Goal: Entertainment & Leisure: Consume media (video, audio)

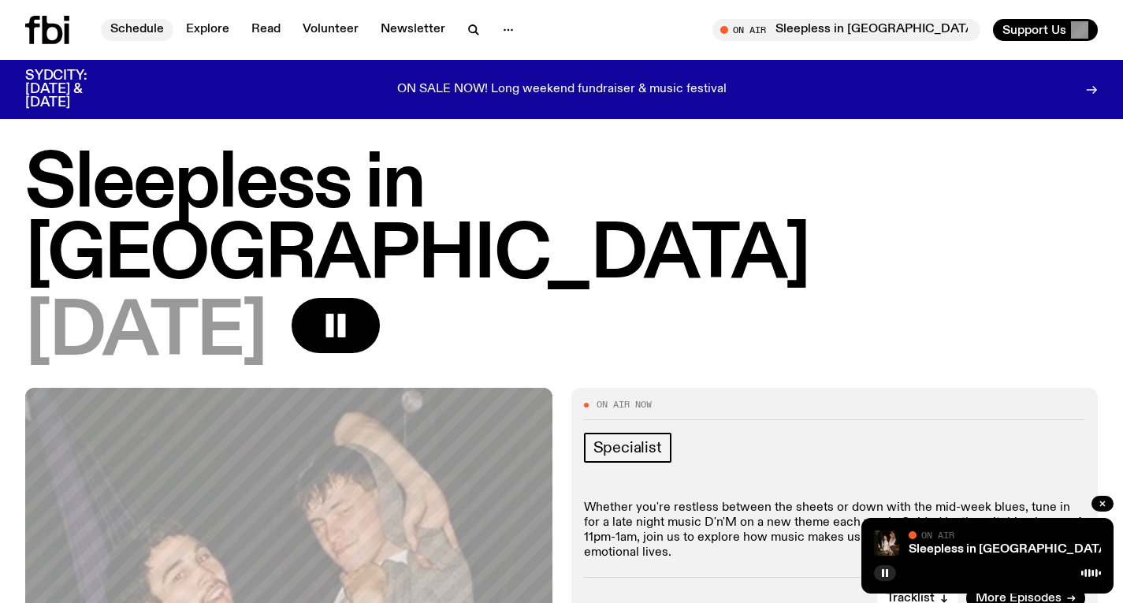
click at [128, 38] on link "Schedule" at bounding box center [137, 30] width 72 height 22
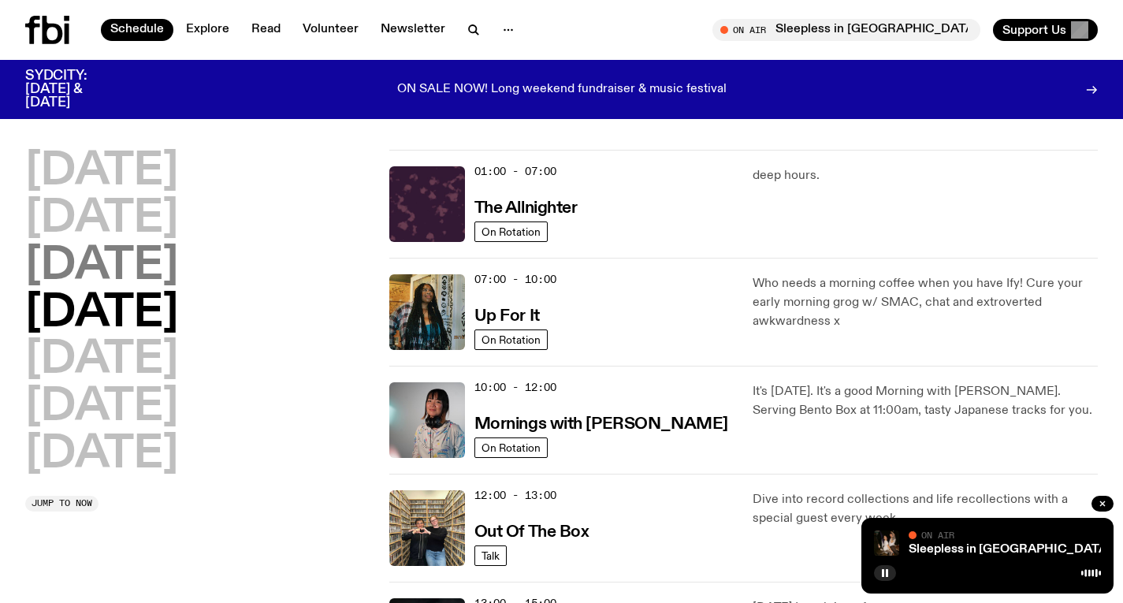
click at [178, 244] on h2 "[DATE]" at bounding box center [101, 266] width 153 height 44
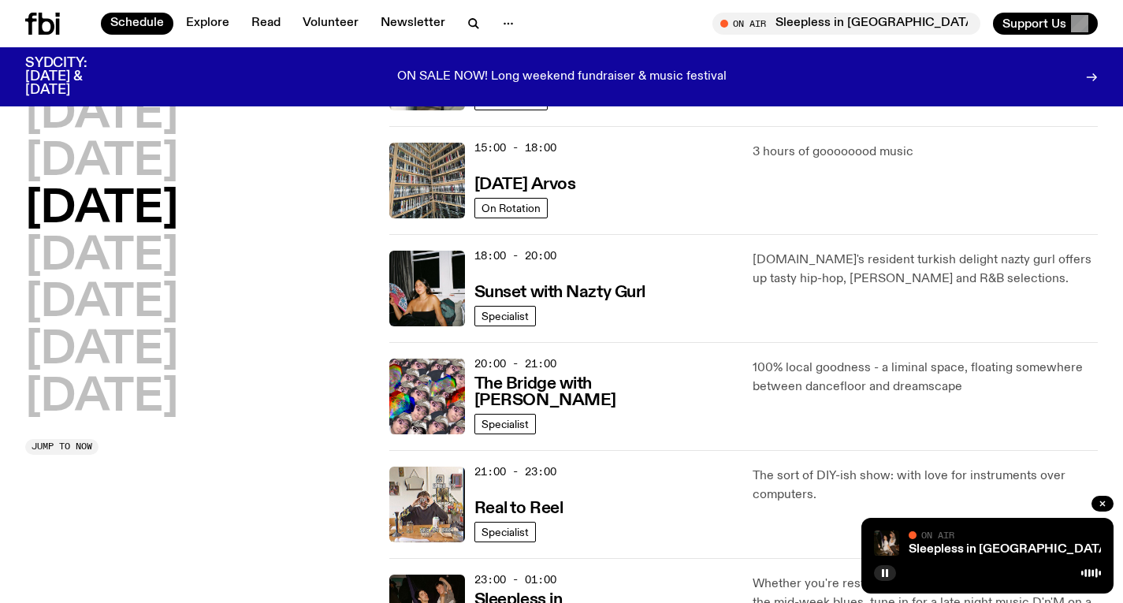
scroll to position [379, 0]
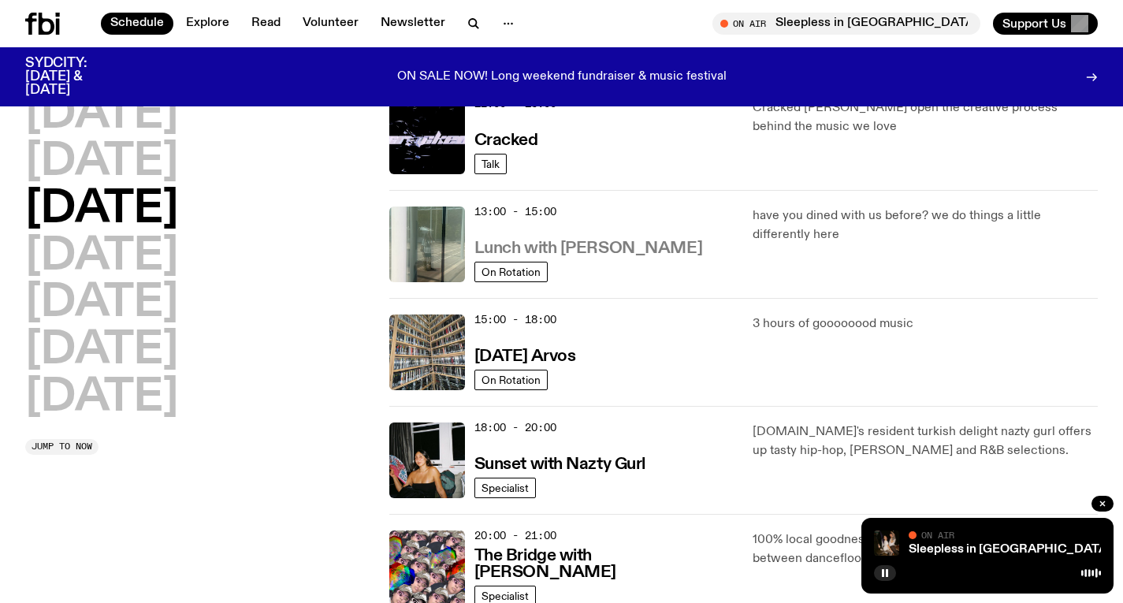
click at [579, 240] on h3 "Lunch with [PERSON_NAME]" at bounding box center [588, 248] width 228 height 17
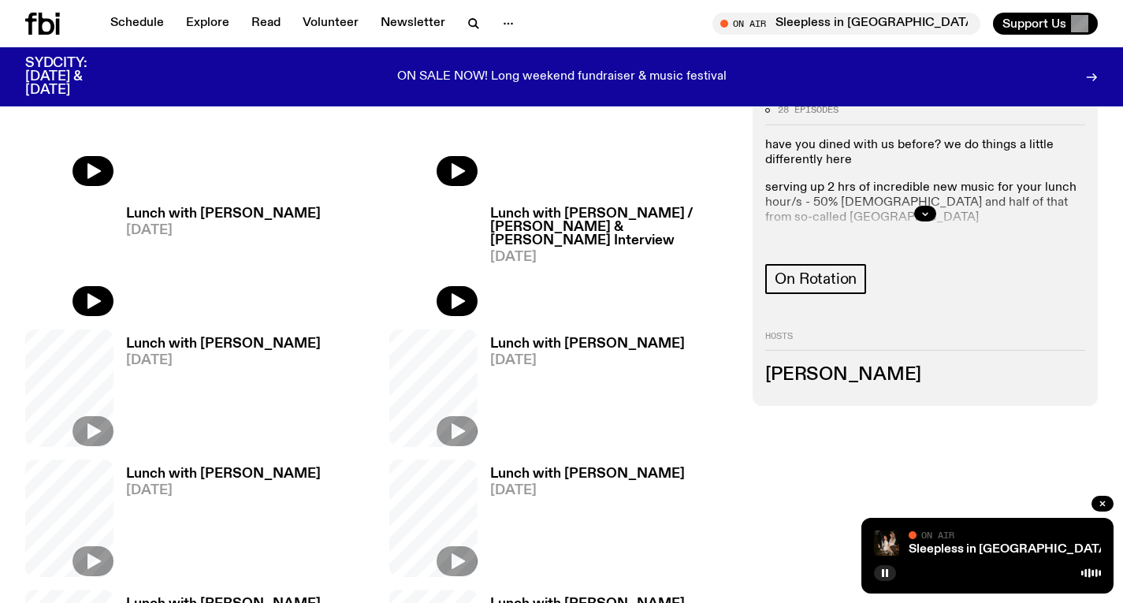
scroll to position [609, 0]
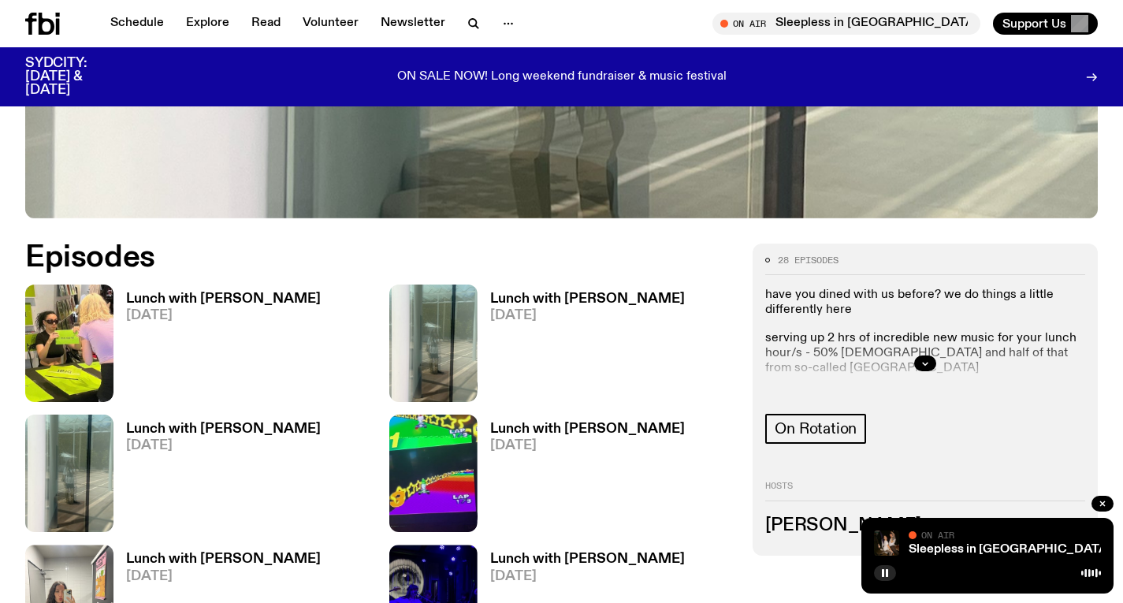
click at [250, 293] on h3 "Lunch with [PERSON_NAME]" at bounding box center [223, 298] width 195 height 13
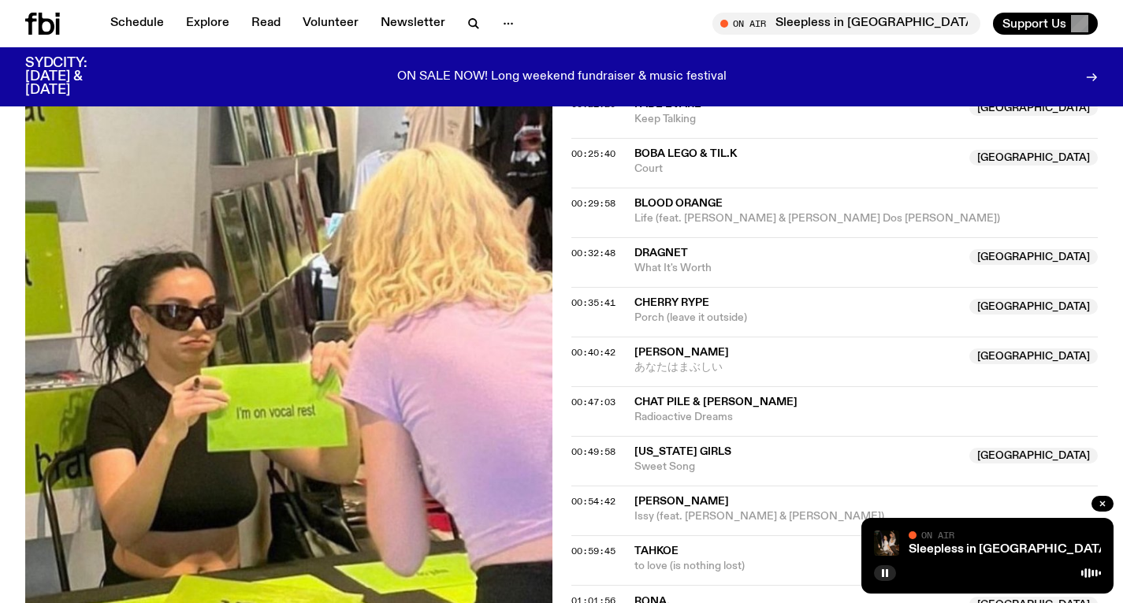
scroll to position [937, 0]
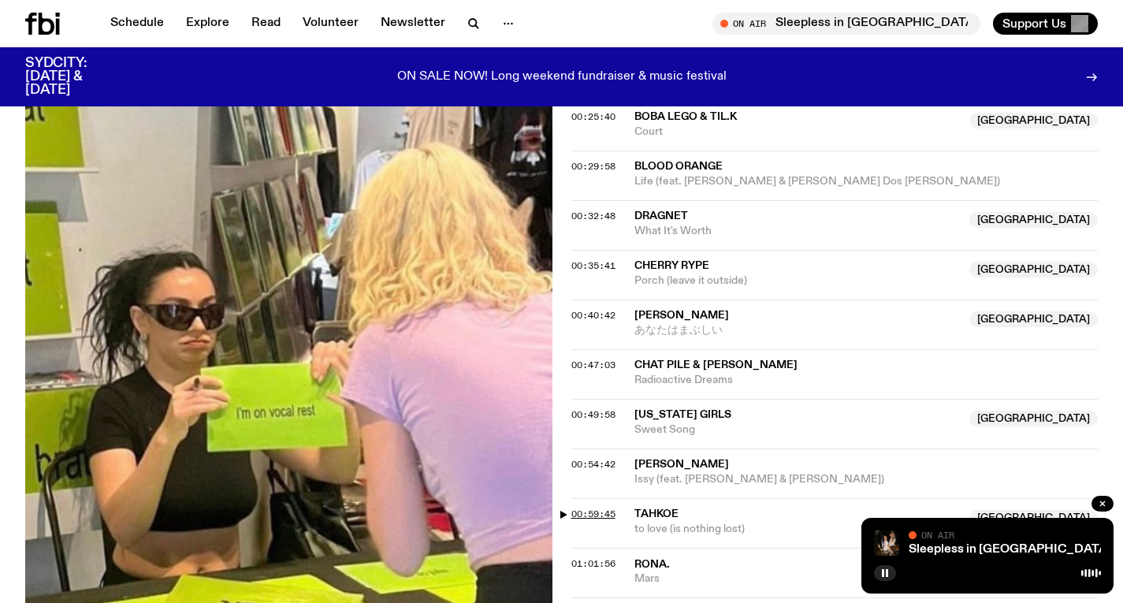
click at [594, 515] on span "00:59:45" at bounding box center [593, 513] width 44 height 13
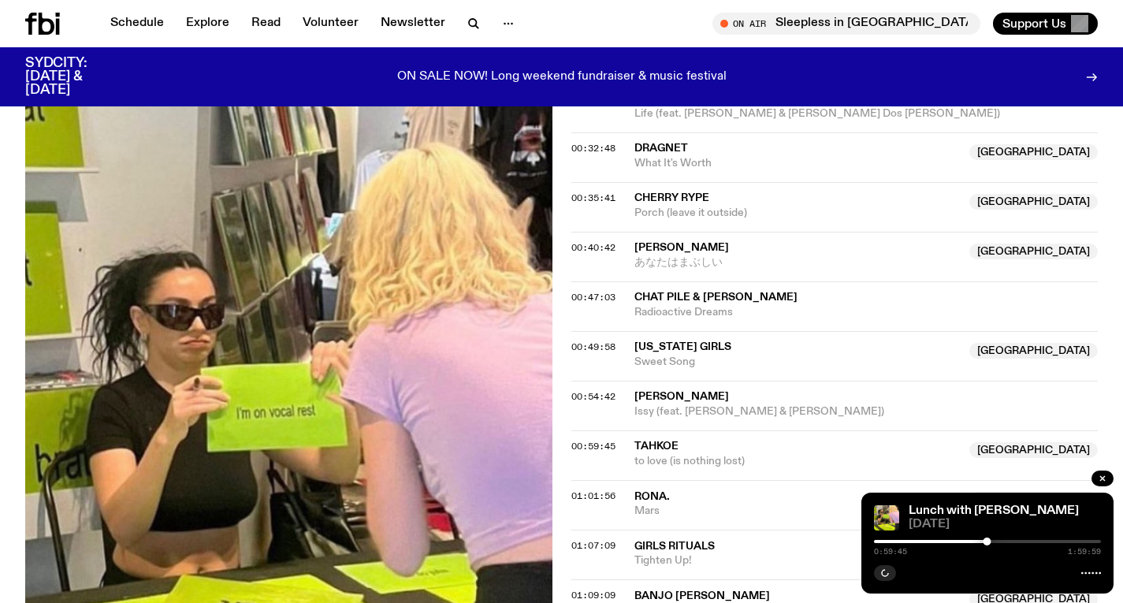
scroll to position [1009, 0]
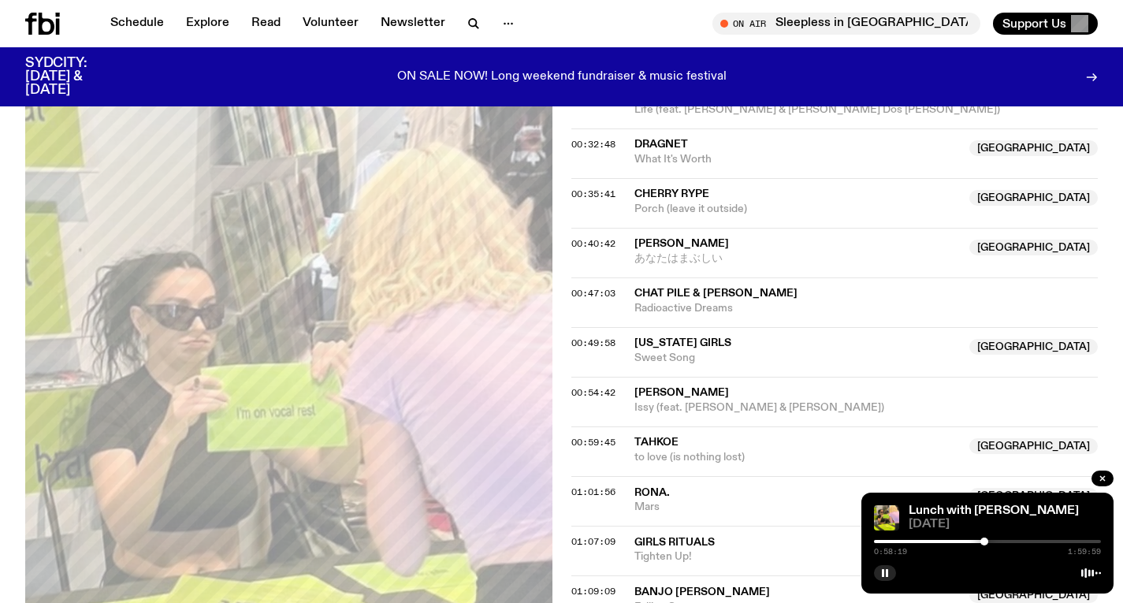
click at [984, 540] on div at bounding box center [984, 541] width 8 height 8
click at [983, 540] on div at bounding box center [984, 541] width 8 height 8
click at [981, 539] on div at bounding box center [981, 541] width 8 height 8
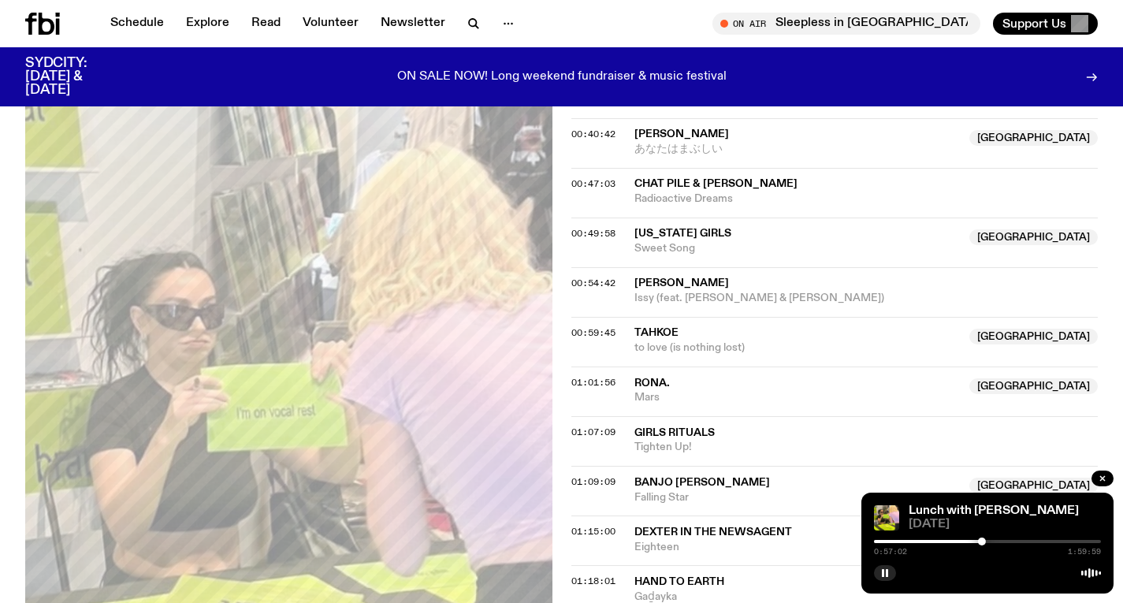
scroll to position [1136, 0]
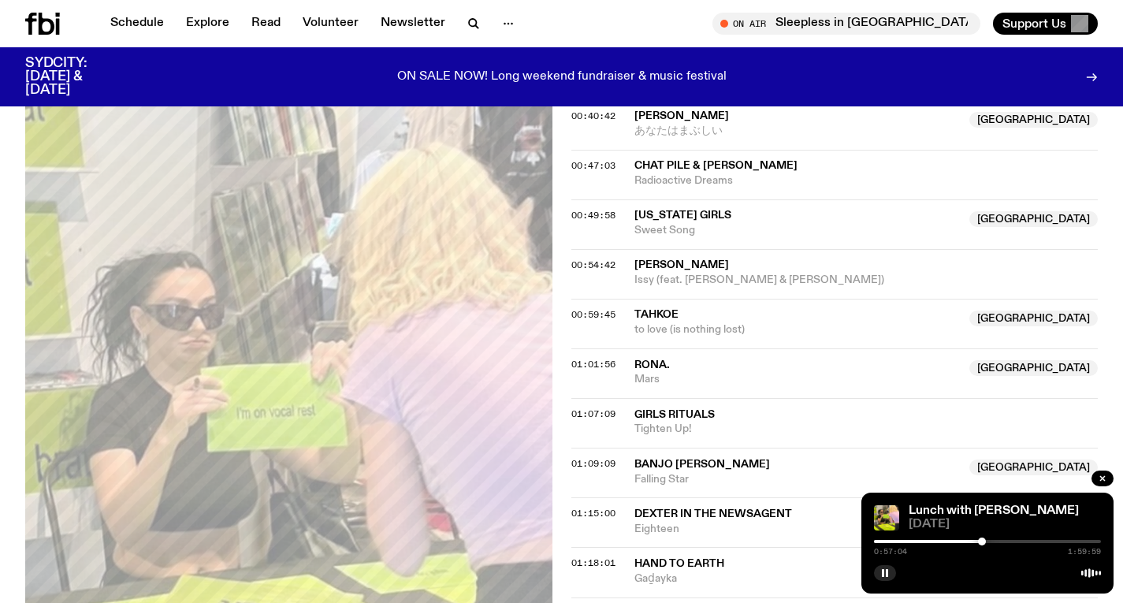
click at [982, 539] on div at bounding box center [982, 541] width 8 height 8
click at [983, 539] on div at bounding box center [983, 541] width 8 height 8
click at [982, 539] on div at bounding box center [982, 541] width 8 height 8
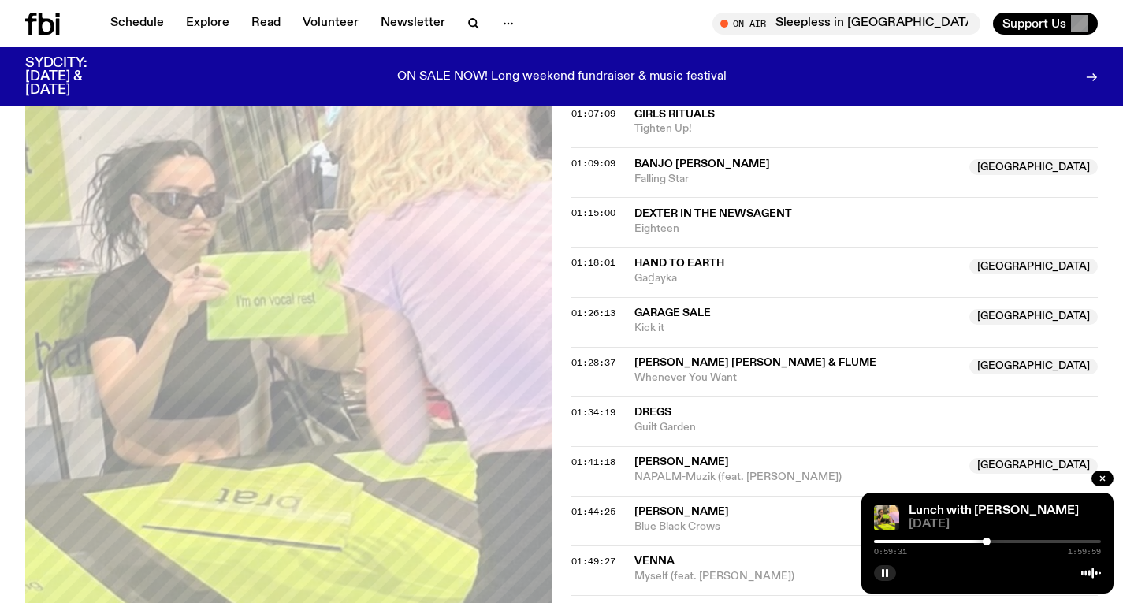
scroll to position [1439, 0]
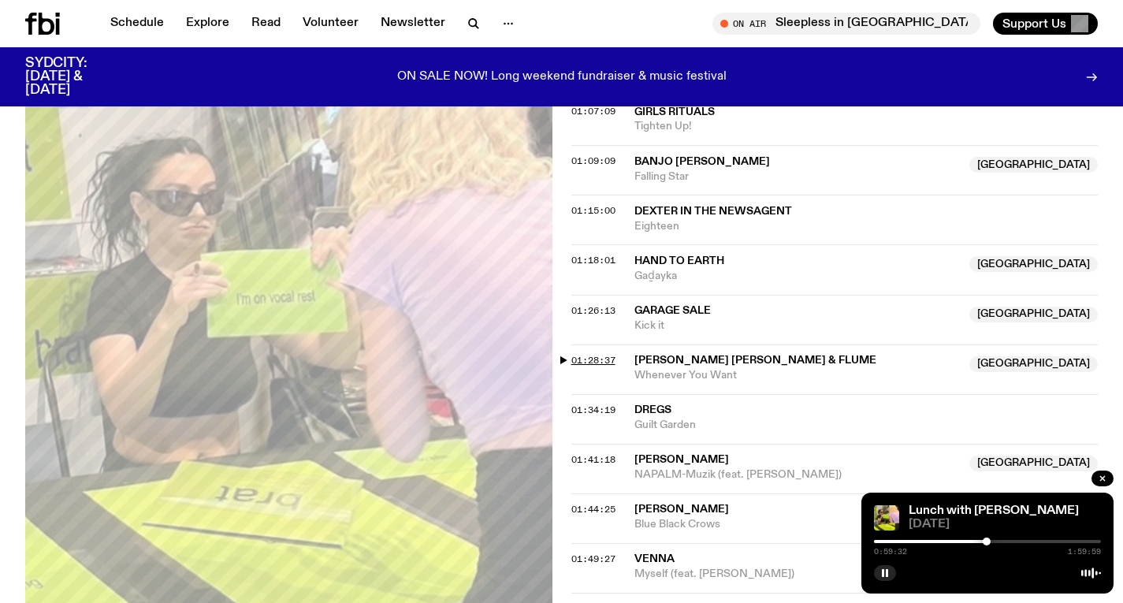
click at [586, 359] on span "01:28:37" at bounding box center [593, 360] width 44 height 13
click at [1043, 539] on div at bounding box center [1042, 541] width 8 height 8
click at [1045, 540] on div at bounding box center [1043, 541] width 8 height 8
click at [1047, 539] on div at bounding box center [1045, 541] width 8 height 8
click at [1047, 540] on div at bounding box center [1047, 541] width 8 height 8
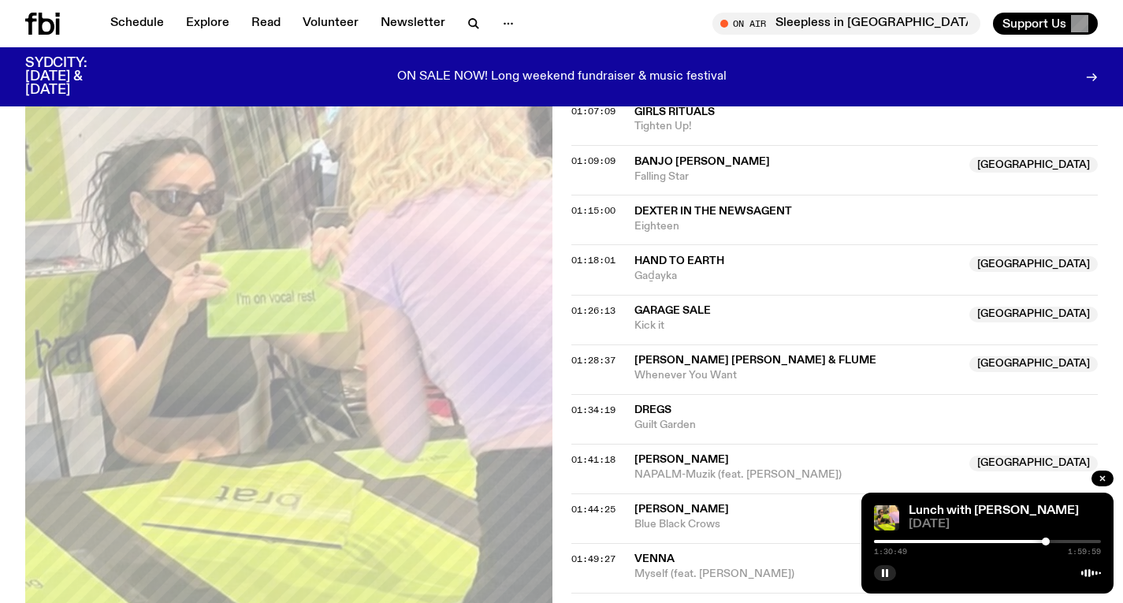
click at [1046, 540] on div at bounding box center [1046, 541] width 8 height 8
click at [50, 28] on icon at bounding box center [42, 24] width 35 height 22
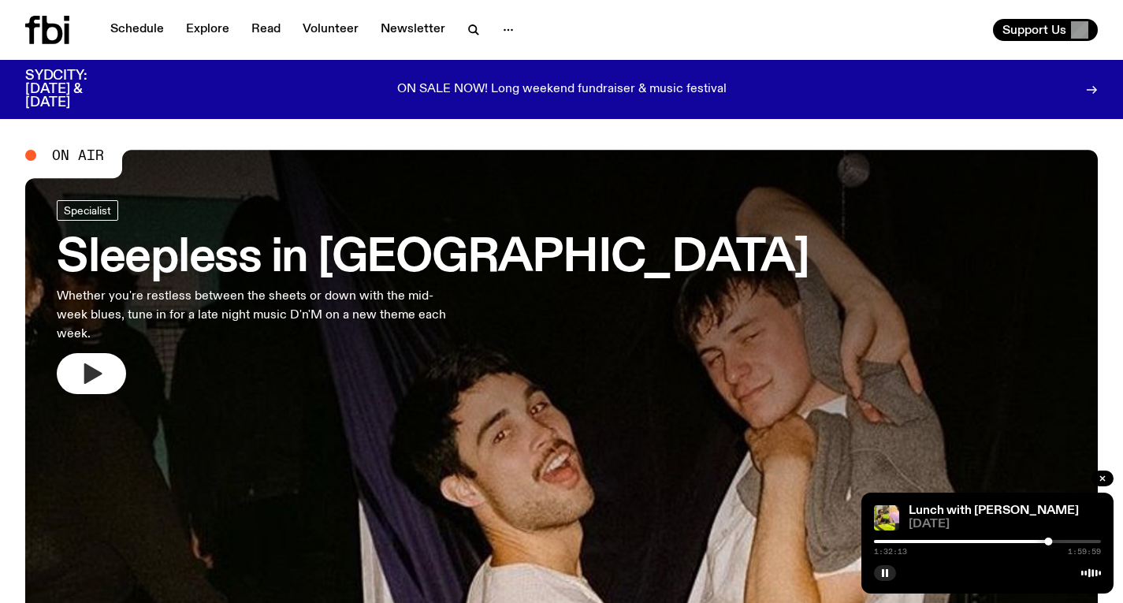
click at [97, 353] on button "button" at bounding box center [91, 373] width 69 height 41
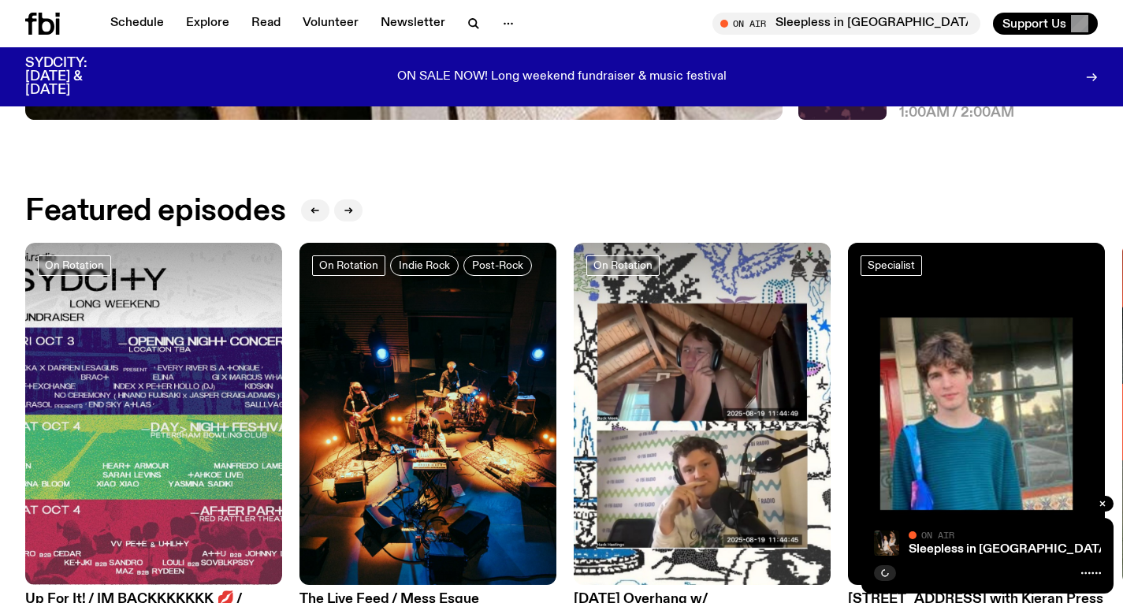
scroll to position [622, 0]
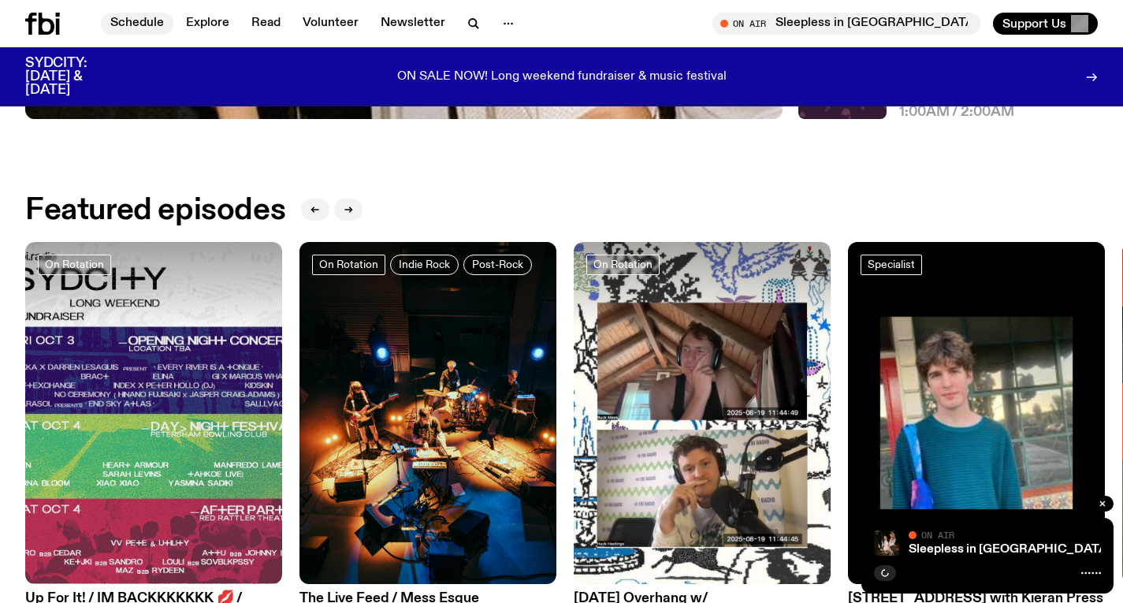
click at [126, 16] on link "Schedule" at bounding box center [137, 24] width 72 height 22
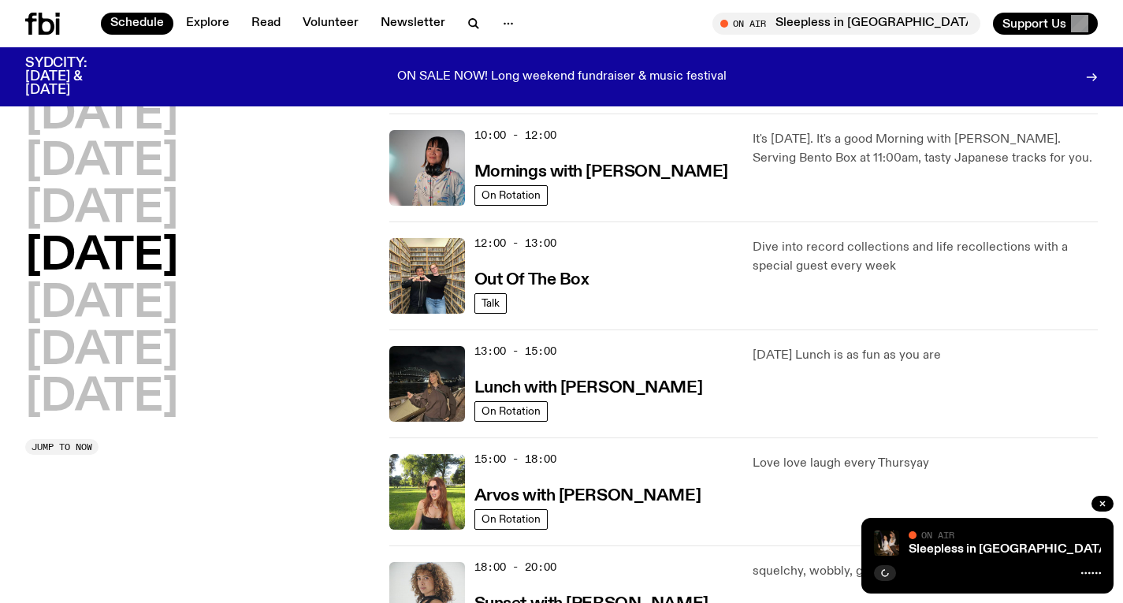
scroll to position [375, 0]
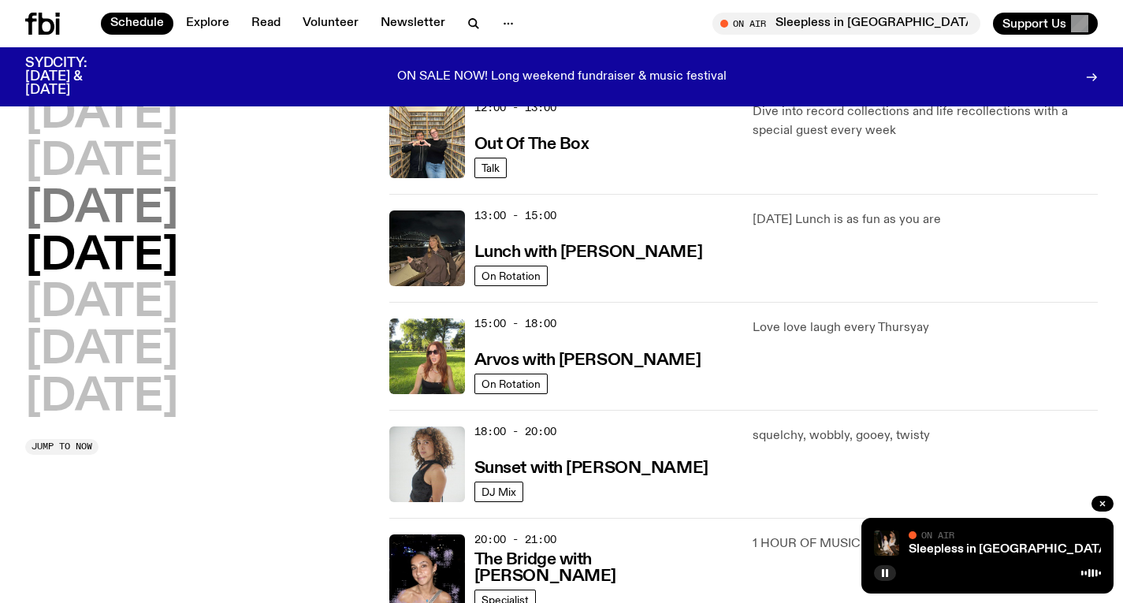
click at [178, 221] on h2 "[DATE]" at bounding box center [101, 210] width 153 height 44
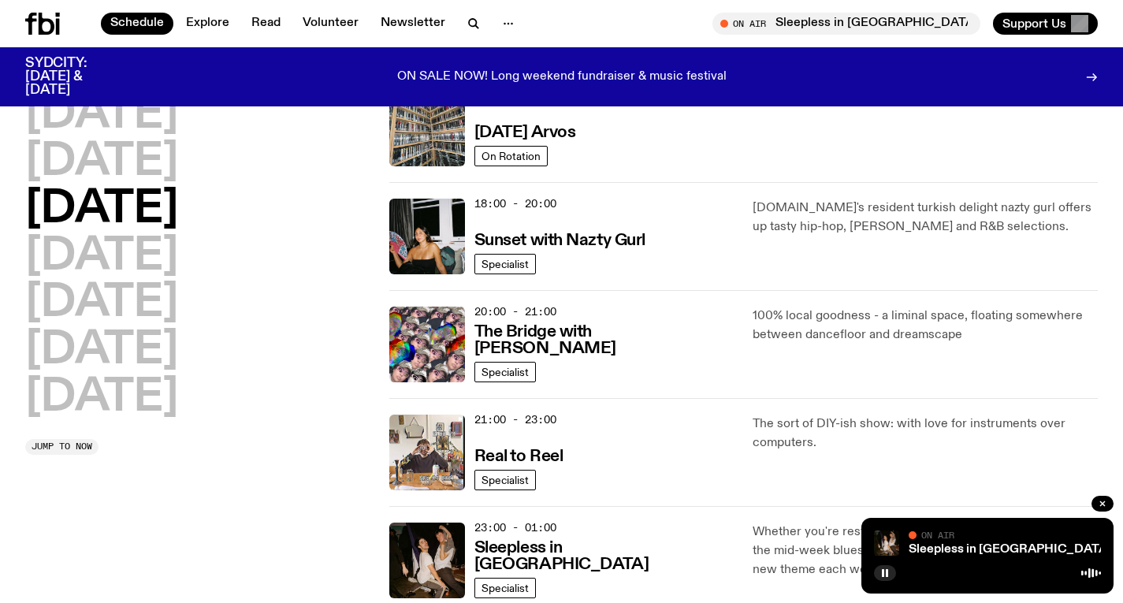
scroll to position [602, 0]
click at [547, 458] on h3 "Real to Reel" at bounding box center [518, 457] width 89 height 17
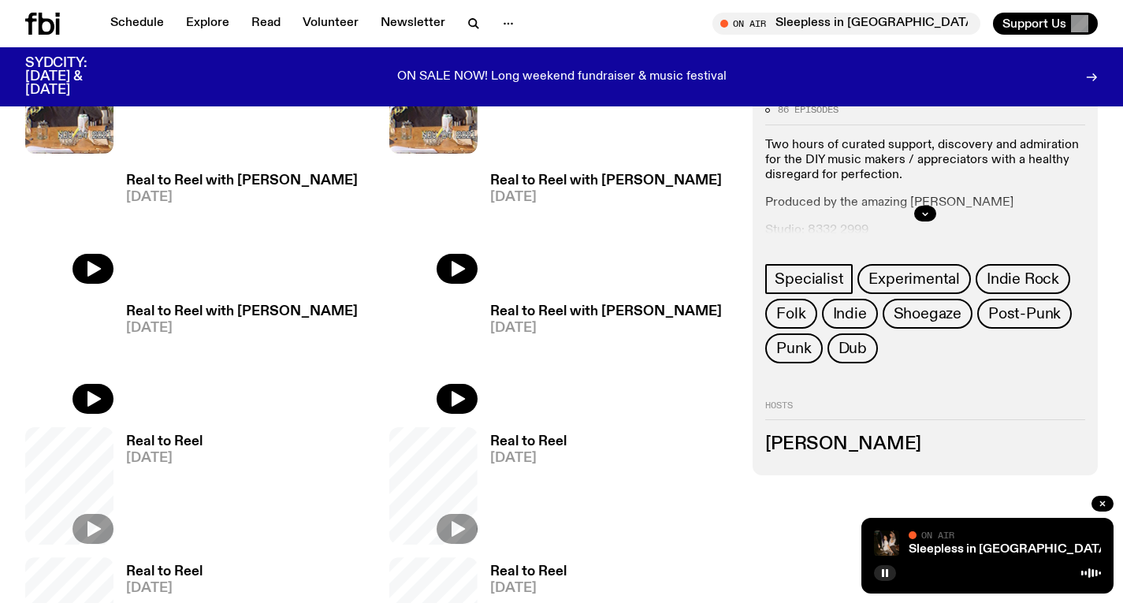
scroll to position [517, 0]
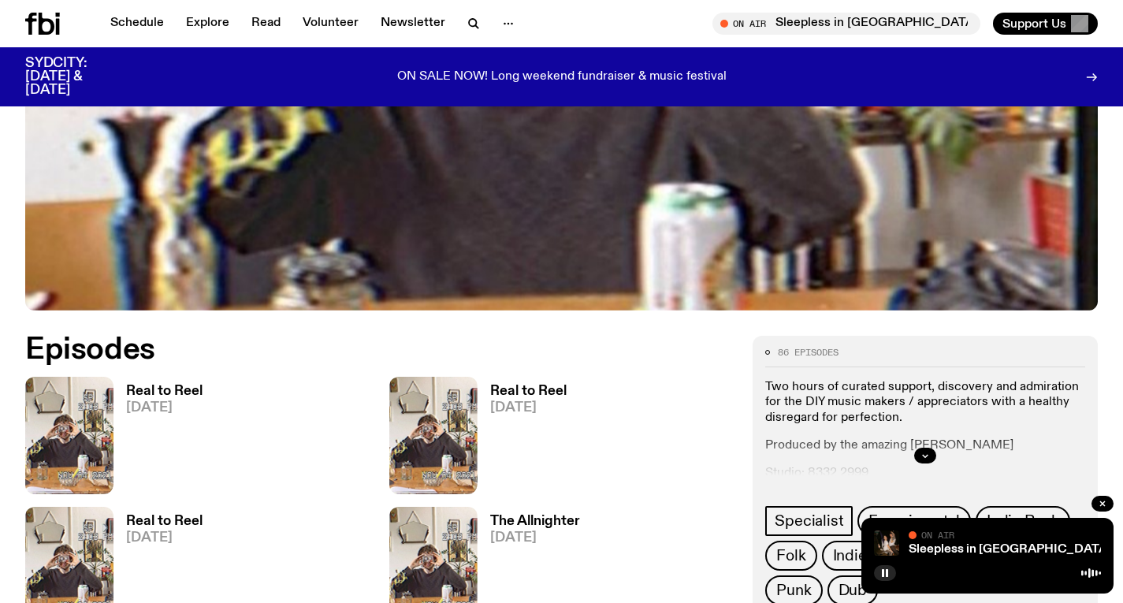
click at [184, 392] on h3 "Real to Reel" at bounding box center [164, 391] width 76 height 13
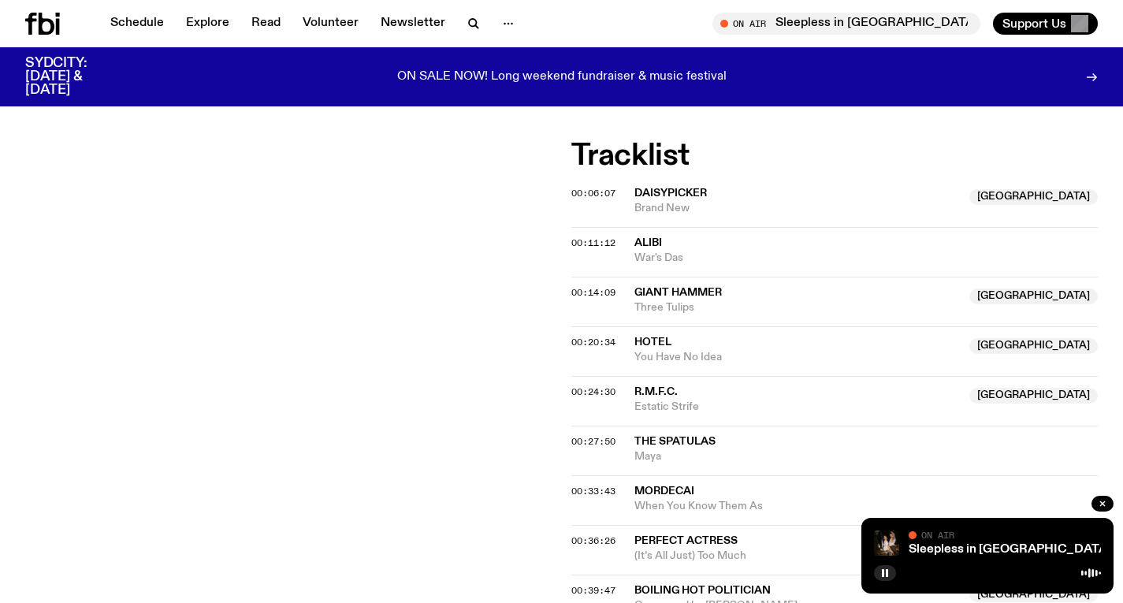
scroll to position [288, 0]
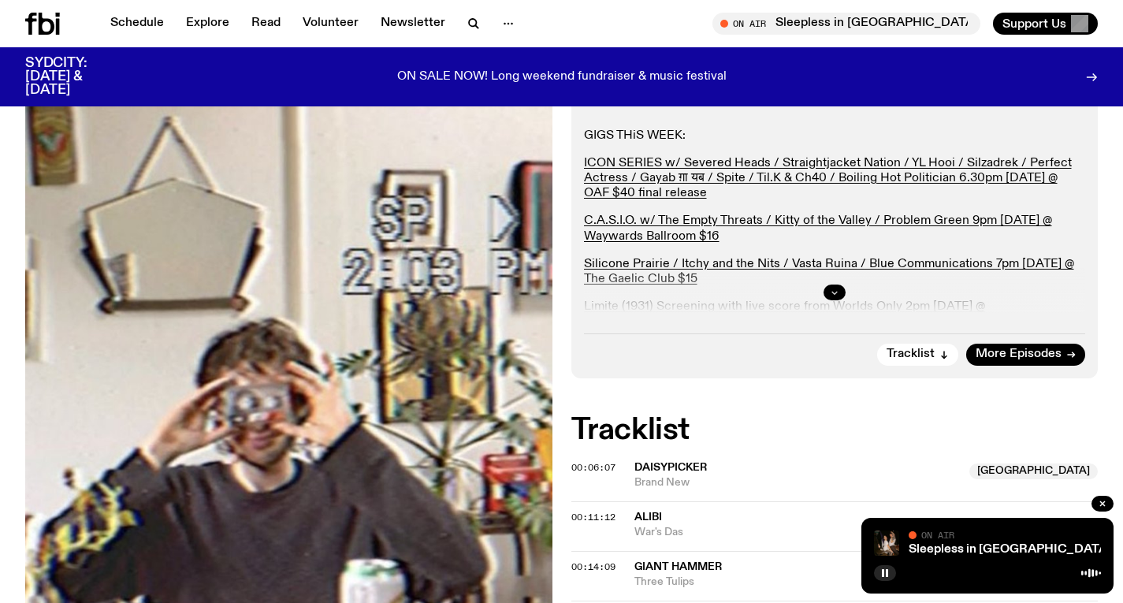
click at [834, 289] on icon "button" at bounding box center [834, 292] width 9 height 9
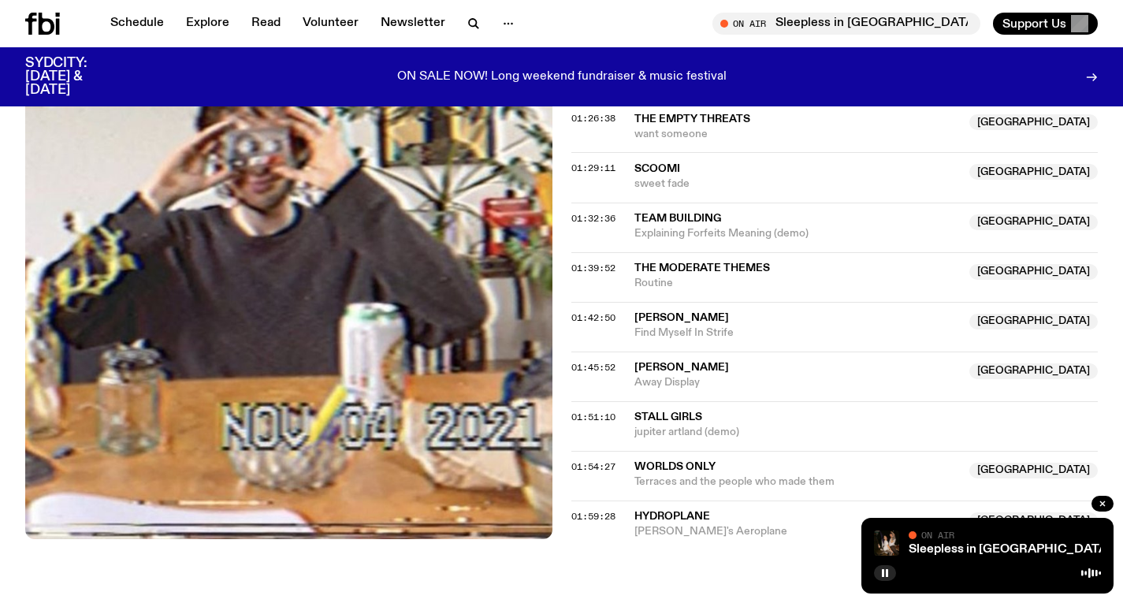
scroll to position [1573, 0]
click at [888, 571] on icon "button" at bounding box center [884, 572] width 9 height 9
